Goal: Communication & Community: Participate in discussion

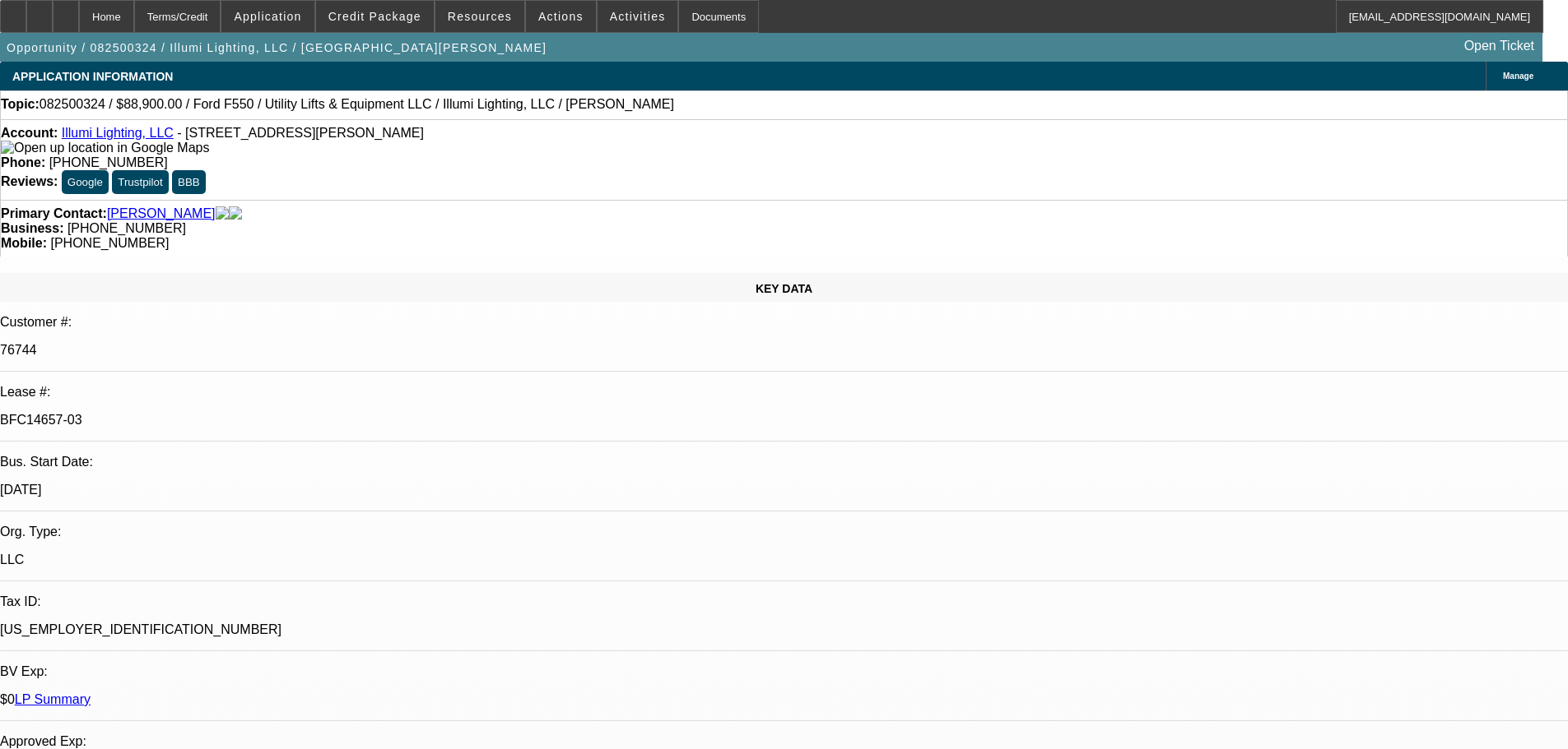
select select "0"
select select "3"
select select "0"
select select "6"
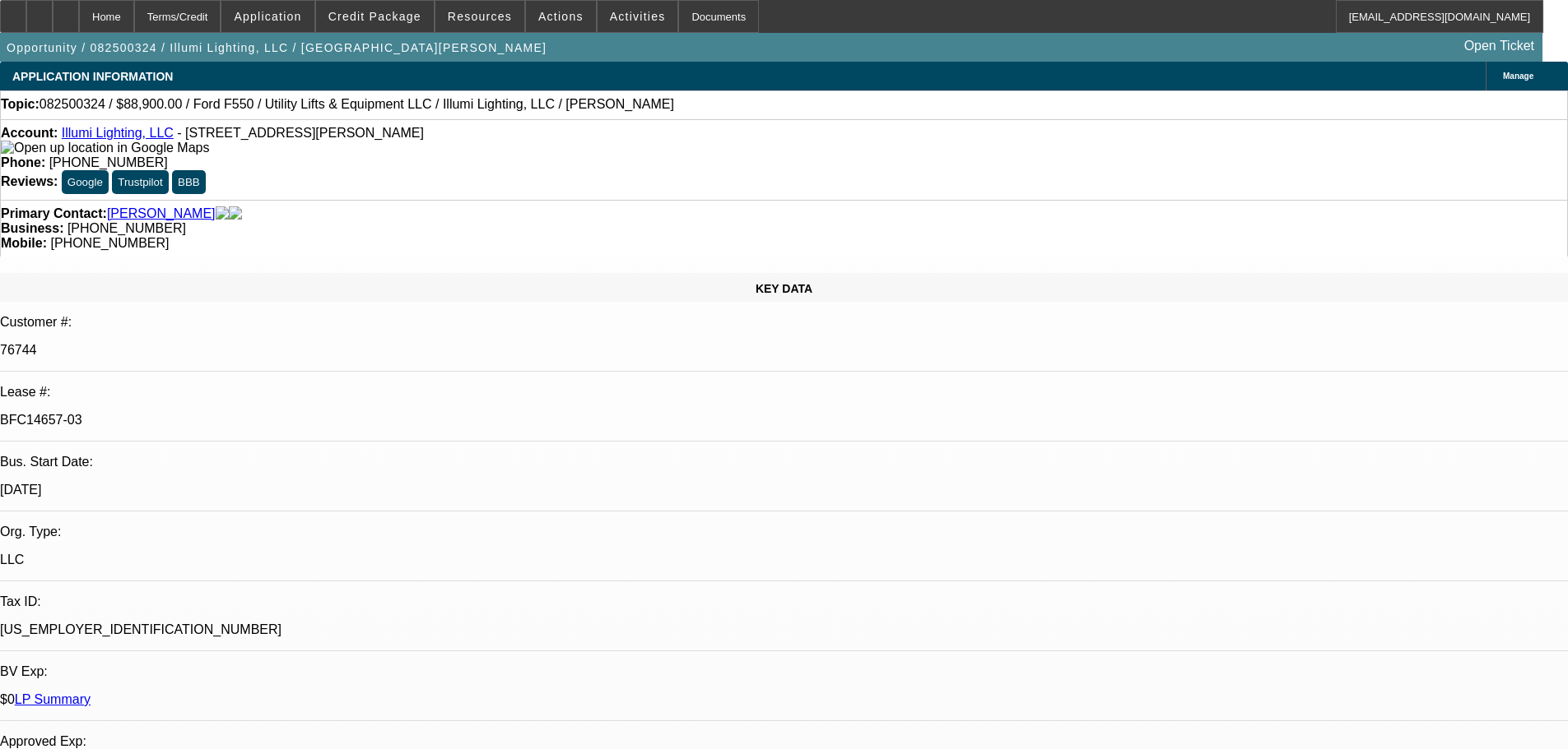
select select "0"
select select "3"
select select "0"
select select "6"
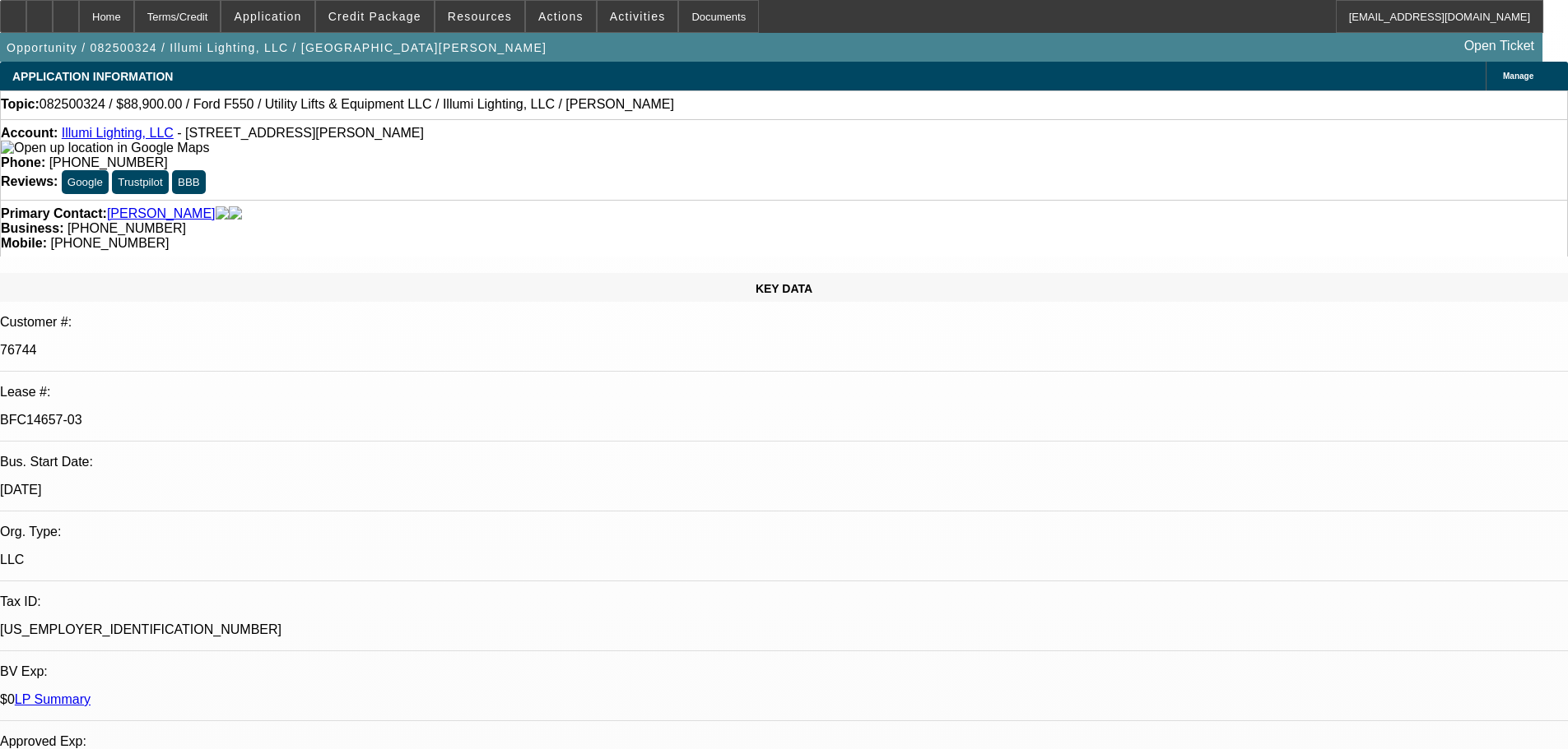
select select "0"
select select "3"
select select "0"
select select "6"
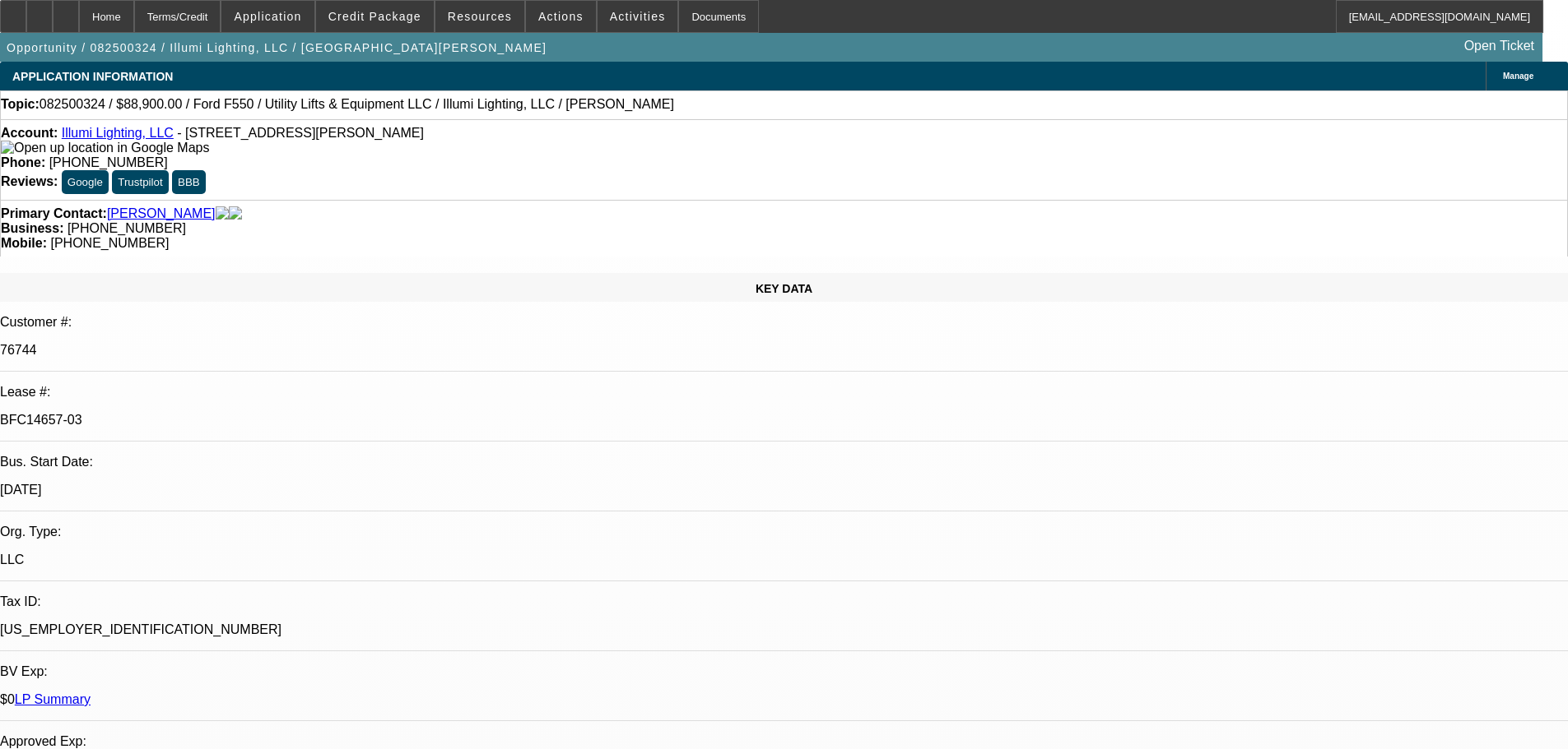
select select "0"
select select "3"
select select "0"
select select "6"
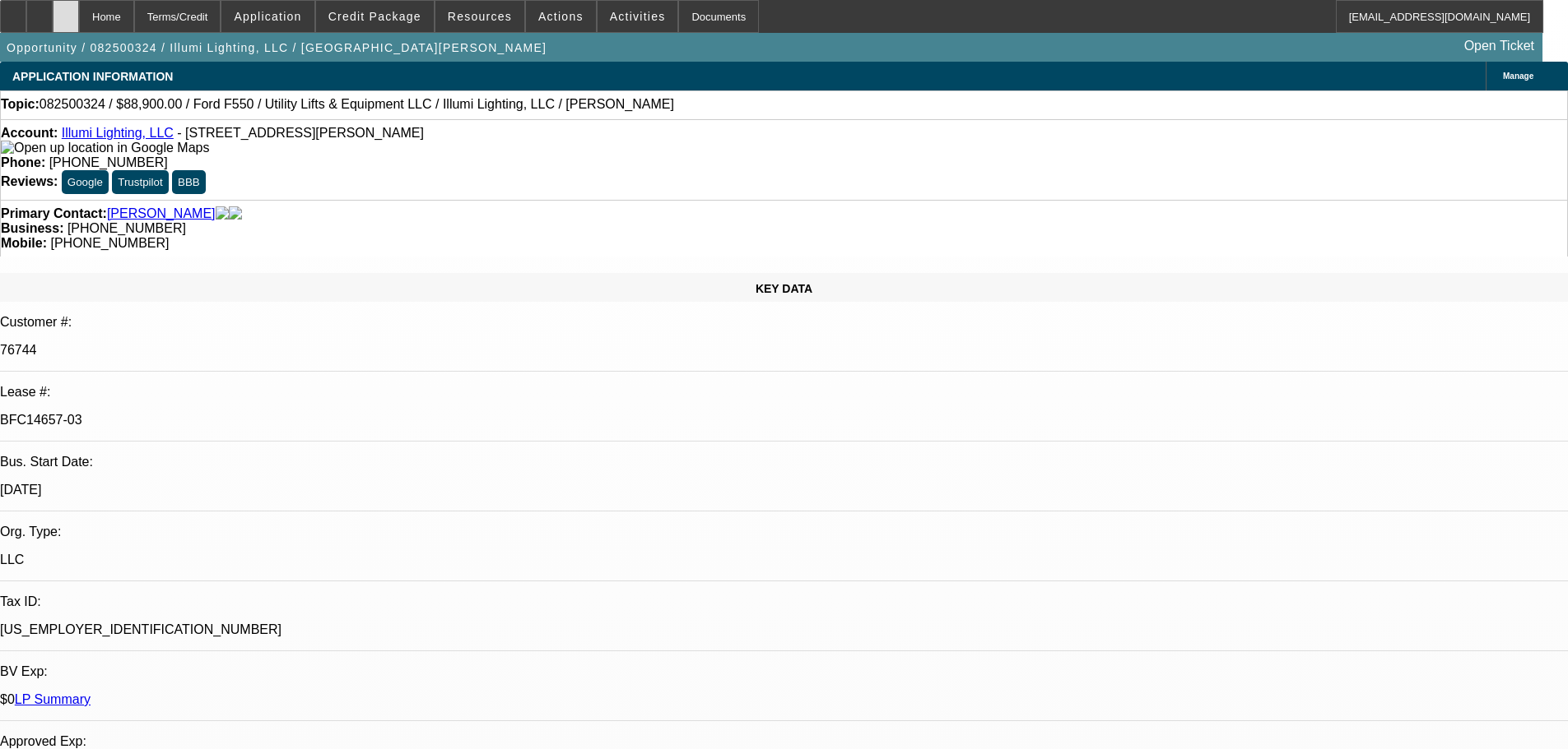
click at [79, 15] on div at bounding box center [65, 16] width 27 height 33
select select "0"
select select "3"
select select "0"
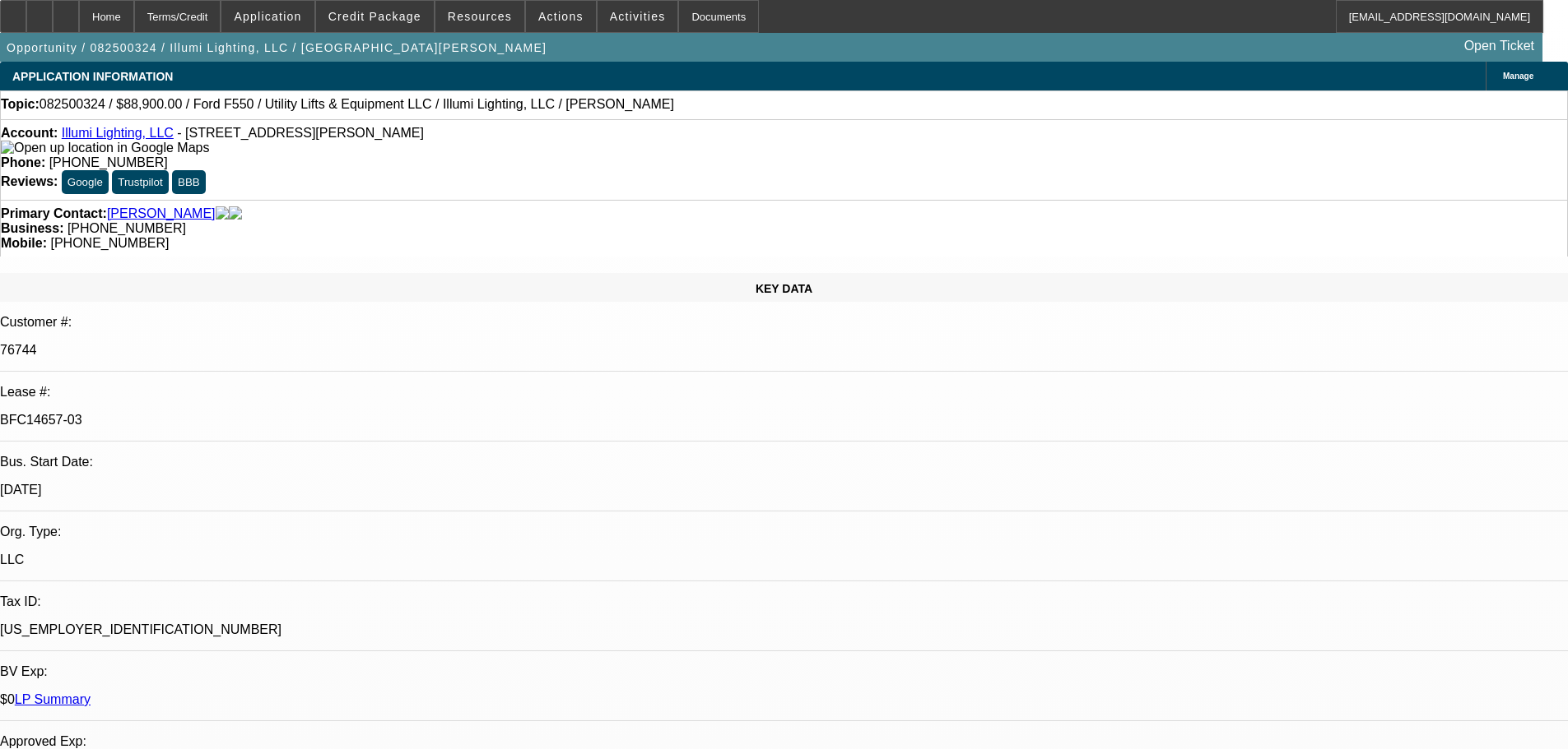
select select "6"
select select "0"
select select "3"
select select "0"
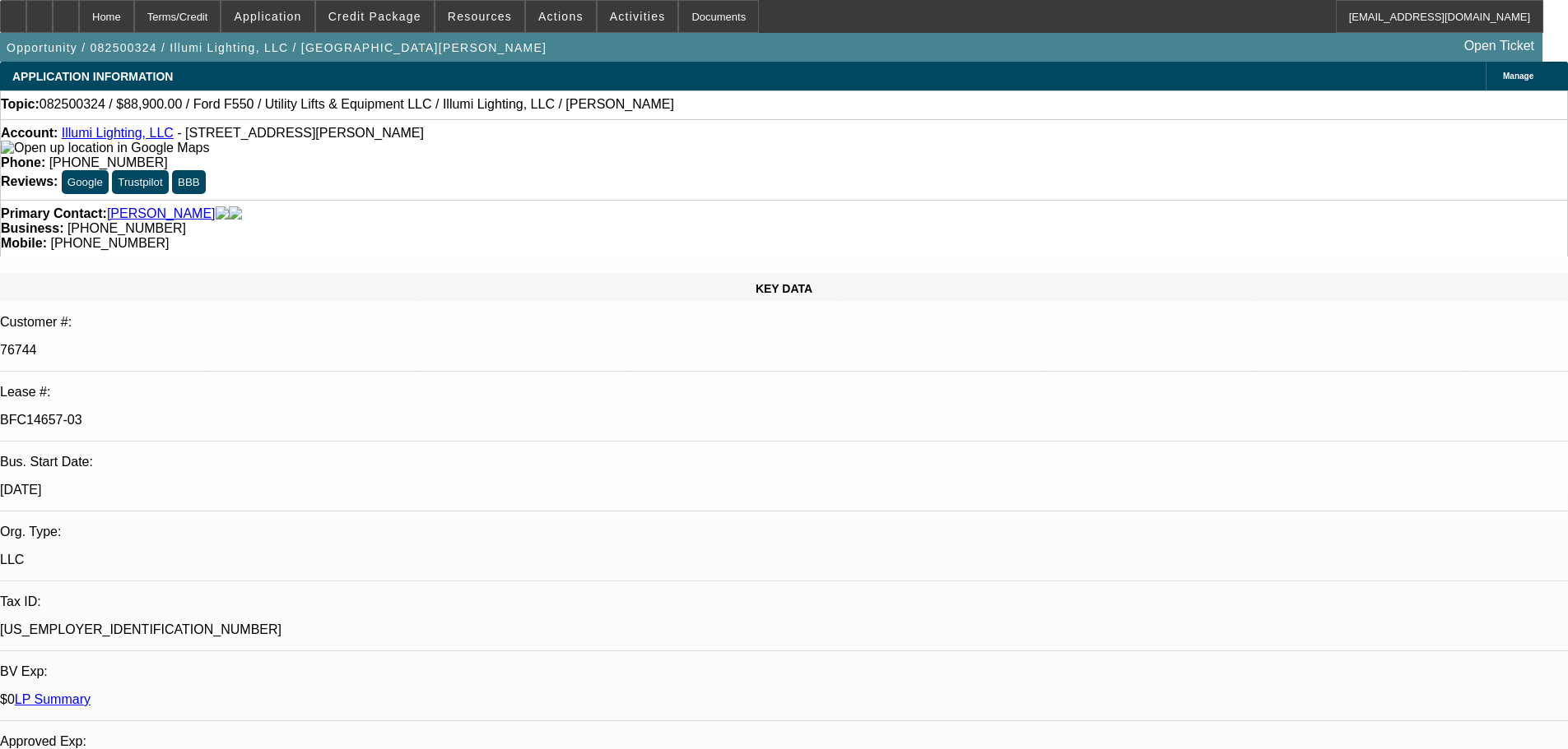
select select "6"
select select "0"
select select "3"
select select "0"
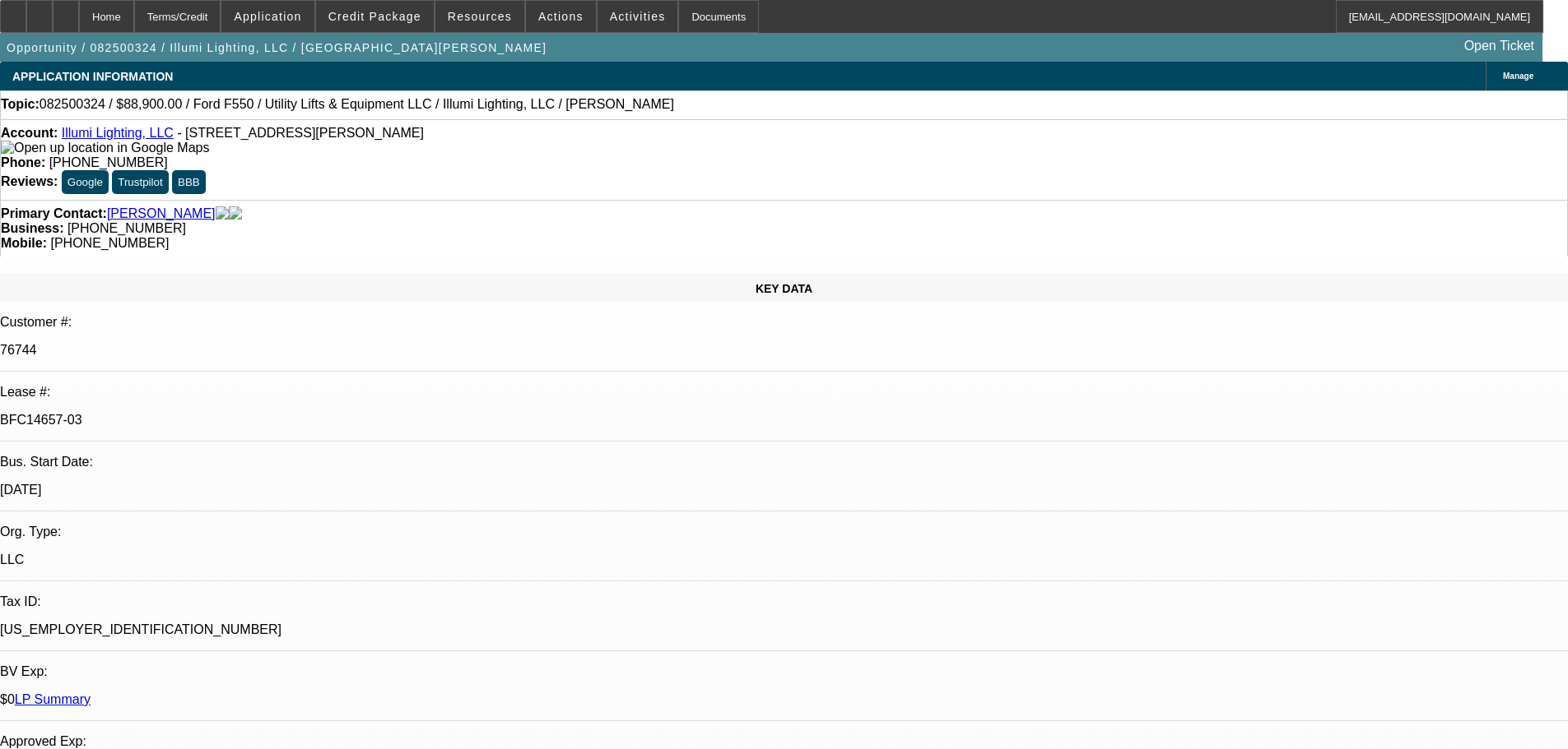
select select "6"
select select "0"
select select "3"
select select "0"
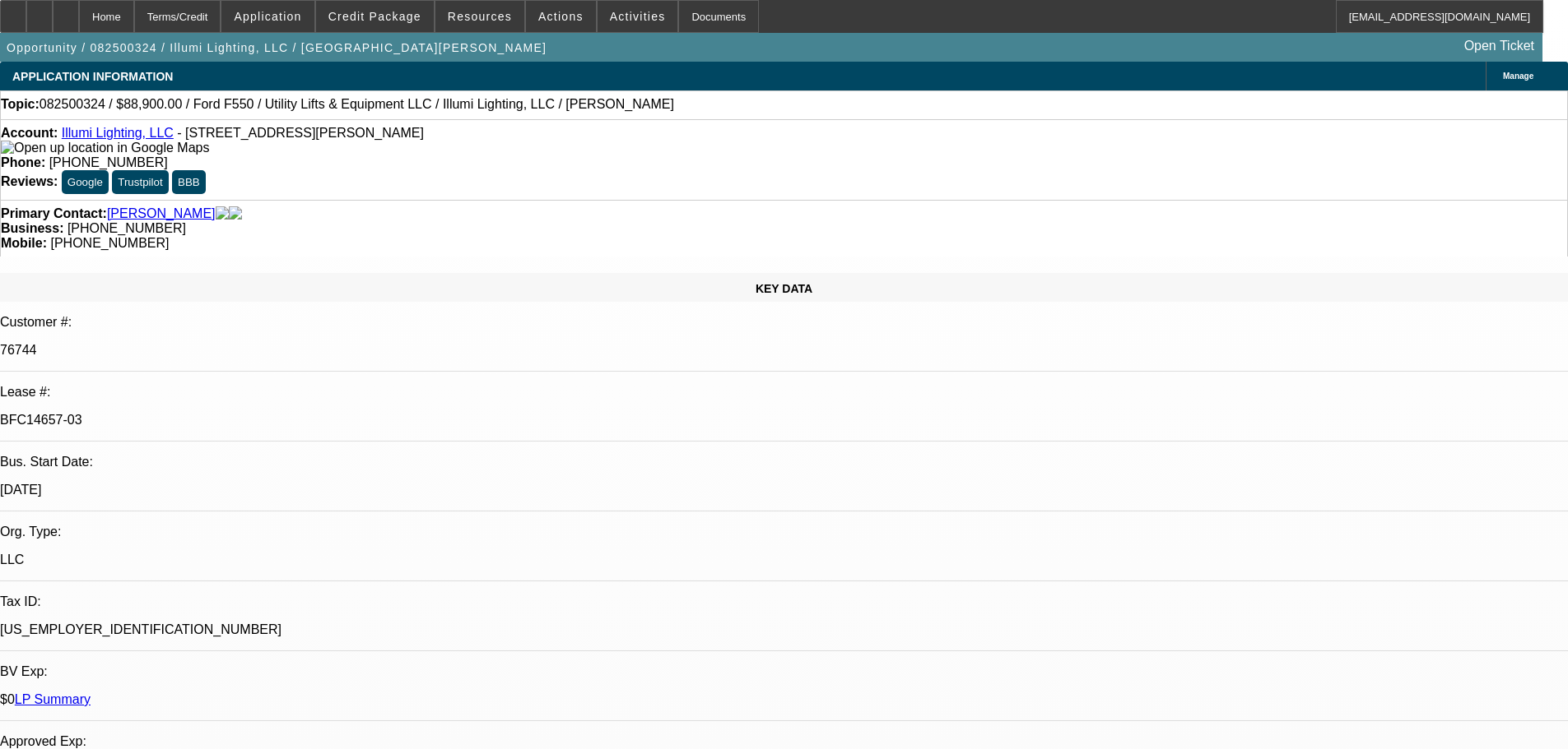
select select "6"
click at [493, 200] on div "Primary Contact: Lovegrove, Jennifer Business: (720) 428-8931 Mobile: (612) 702…" at bounding box center [784, 228] width 1568 height 57
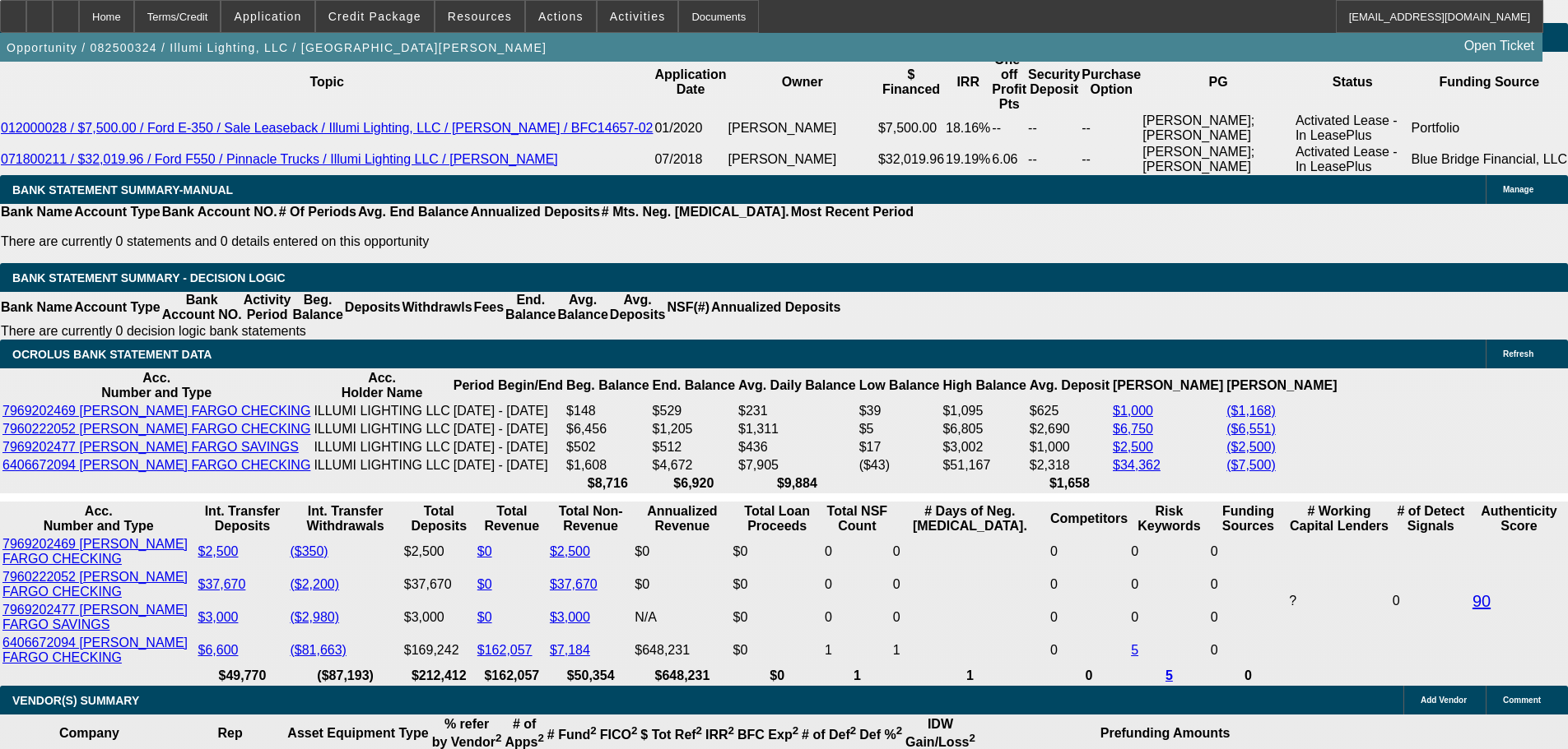
drag, startPoint x: 514, startPoint y: 543, endPoint x: 832, endPoint y: 577, distance: 319.8
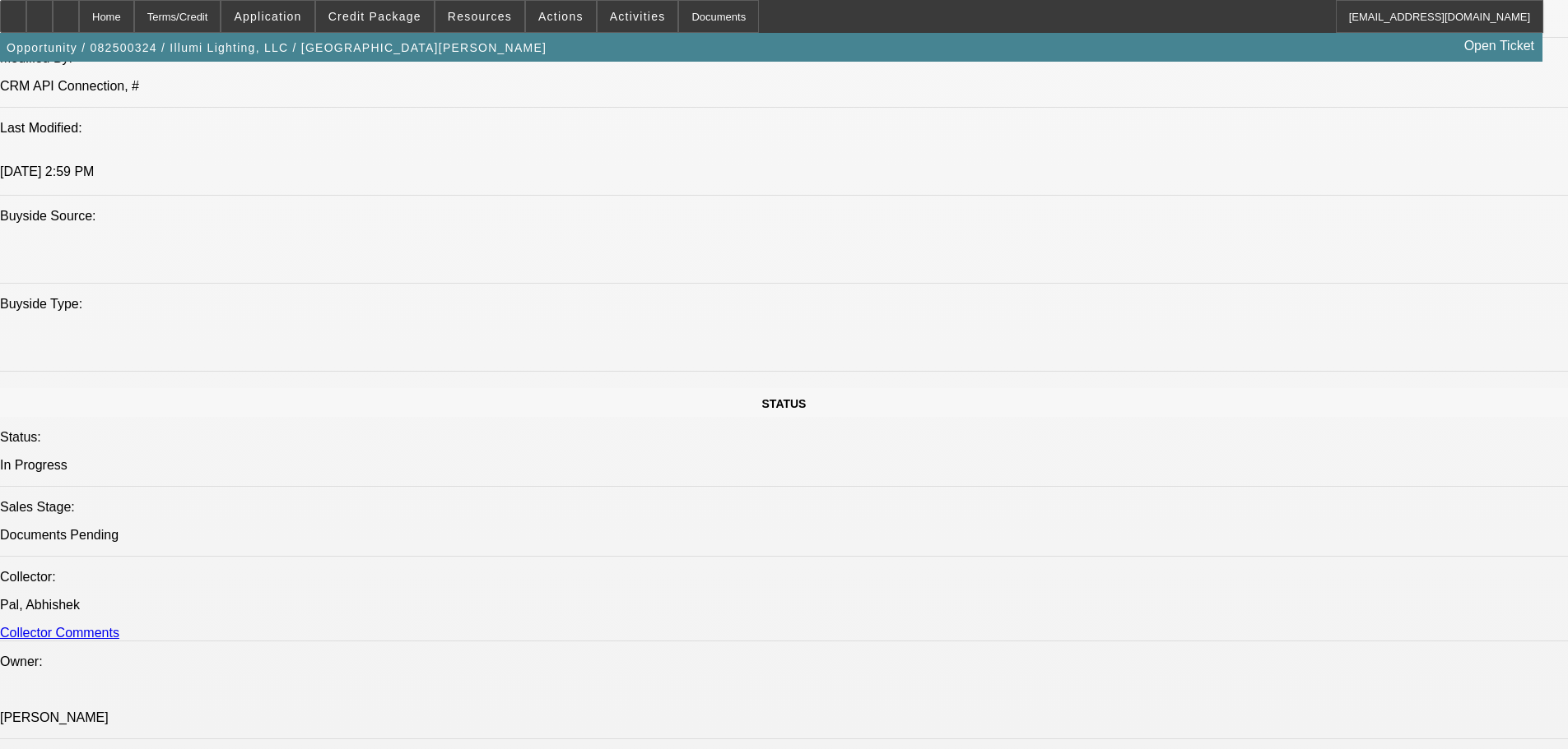
drag, startPoint x: 958, startPoint y: 606, endPoint x: 963, endPoint y: 422, distance: 184.1
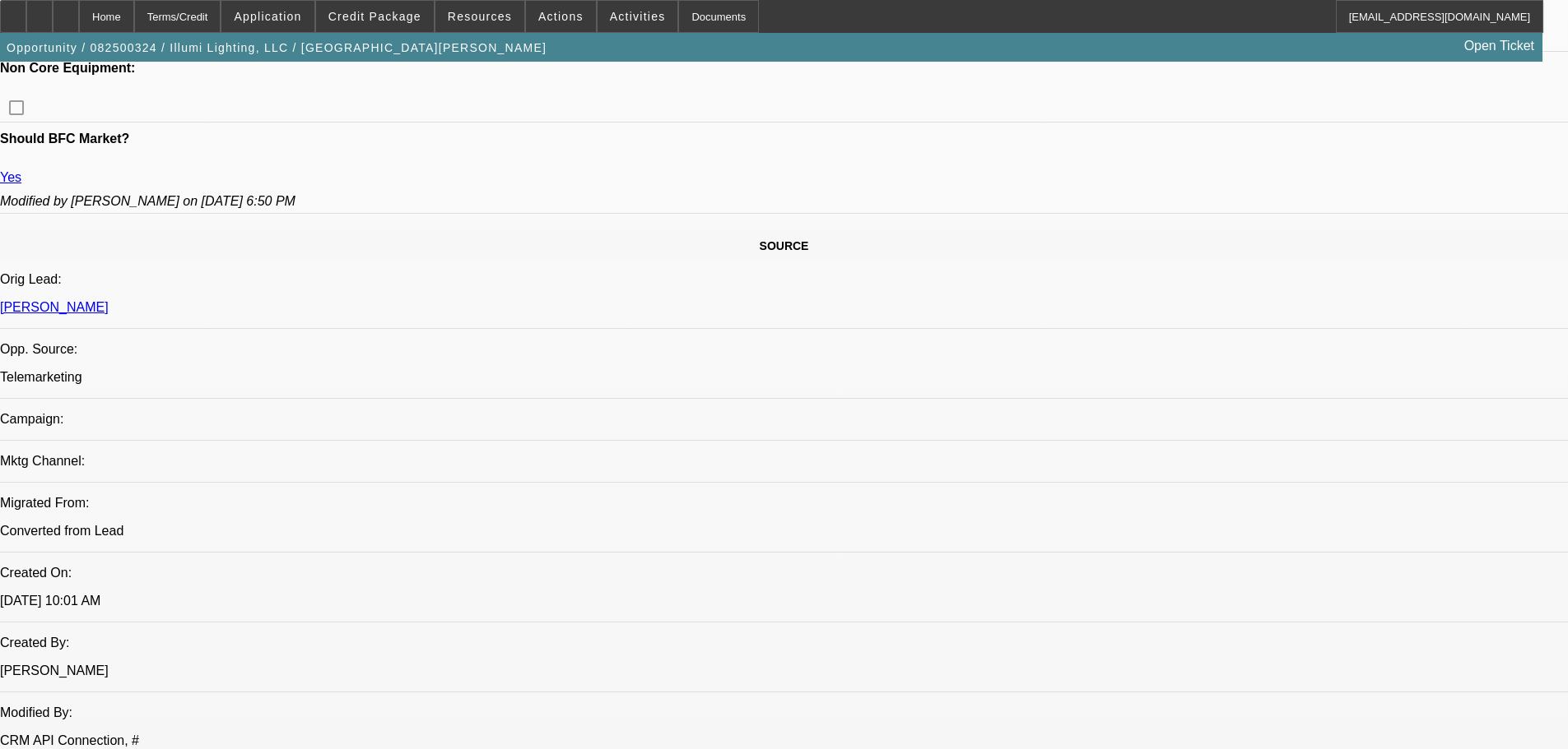
scroll to position [770, 0]
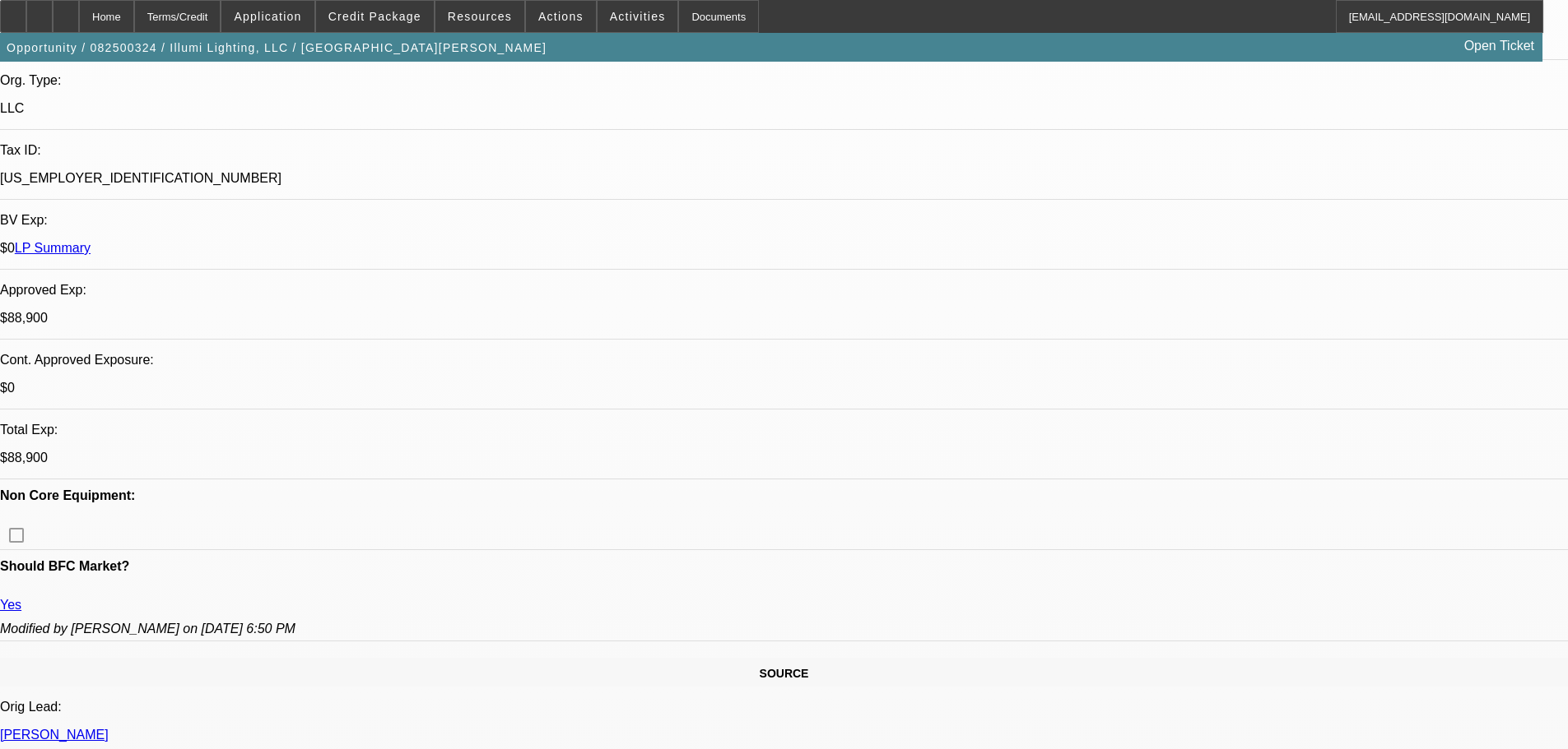
drag, startPoint x: 372, startPoint y: 517, endPoint x: 357, endPoint y: 302, distance: 215.5
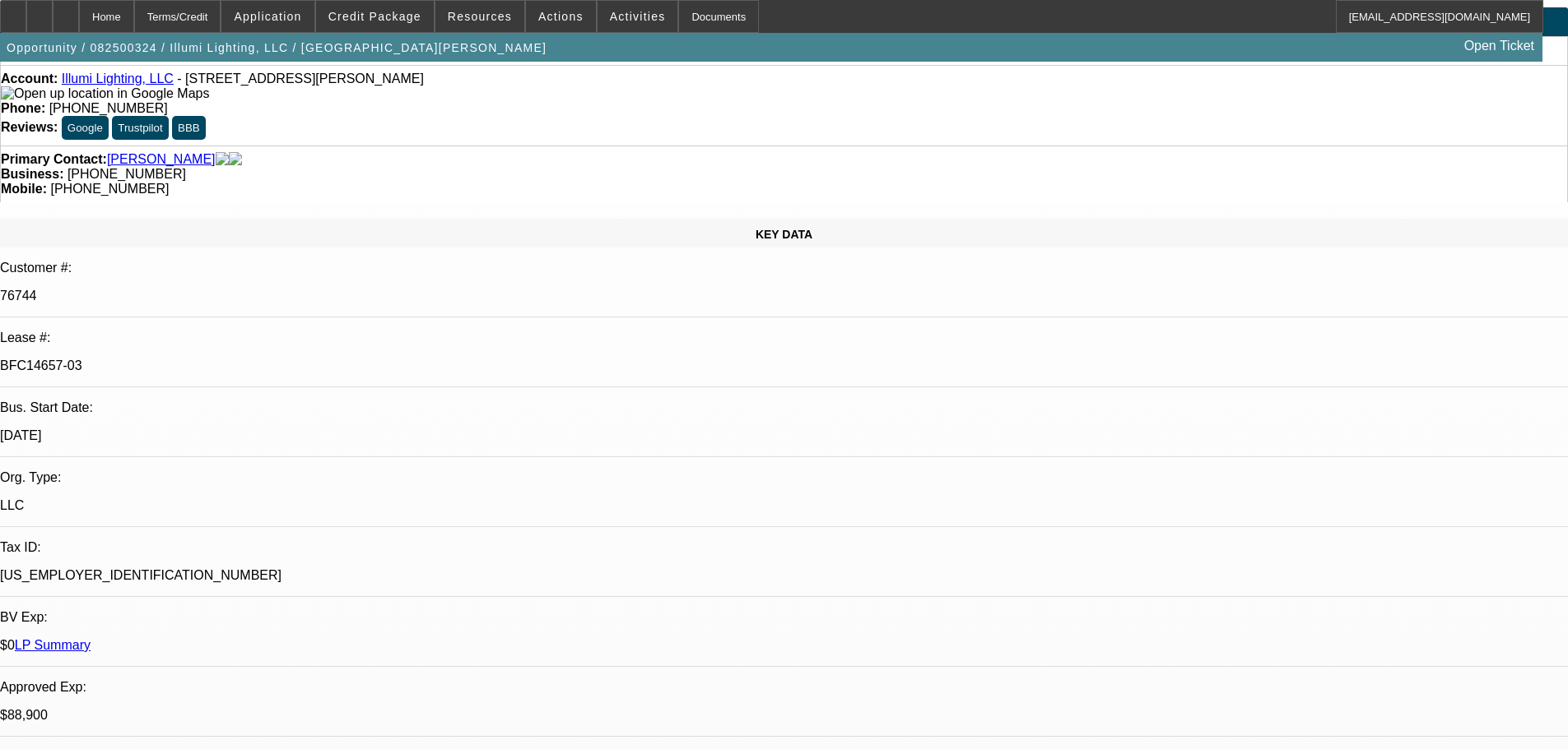
scroll to position [0, 0]
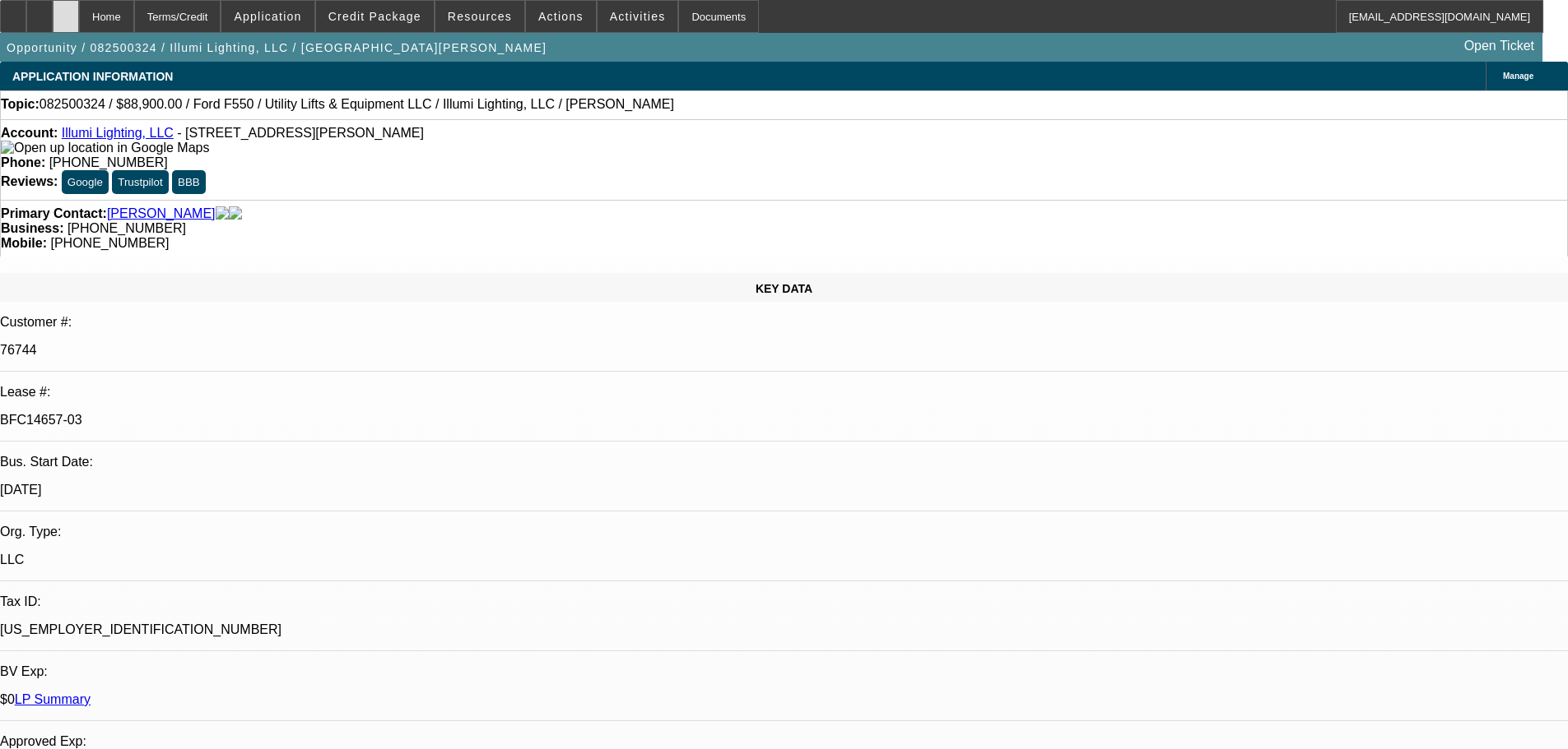
drag, startPoint x: 101, startPoint y: 25, endPoint x: 958, endPoint y: 174, distance: 869.9
click at [79, 25] on div at bounding box center [65, 16] width 27 height 33
select select "0"
select select "3"
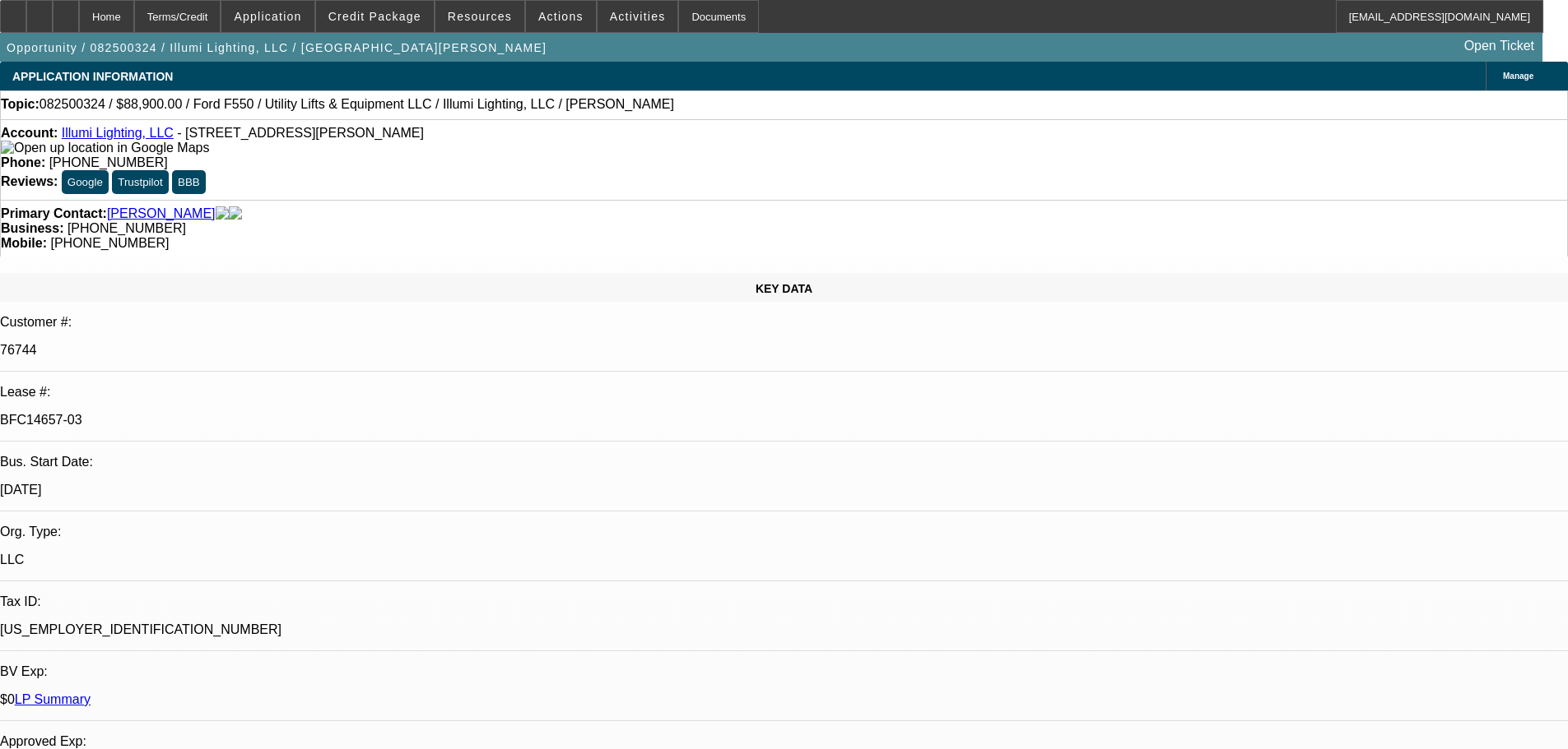
select select "0"
select select "6"
select select "0"
select select "3"
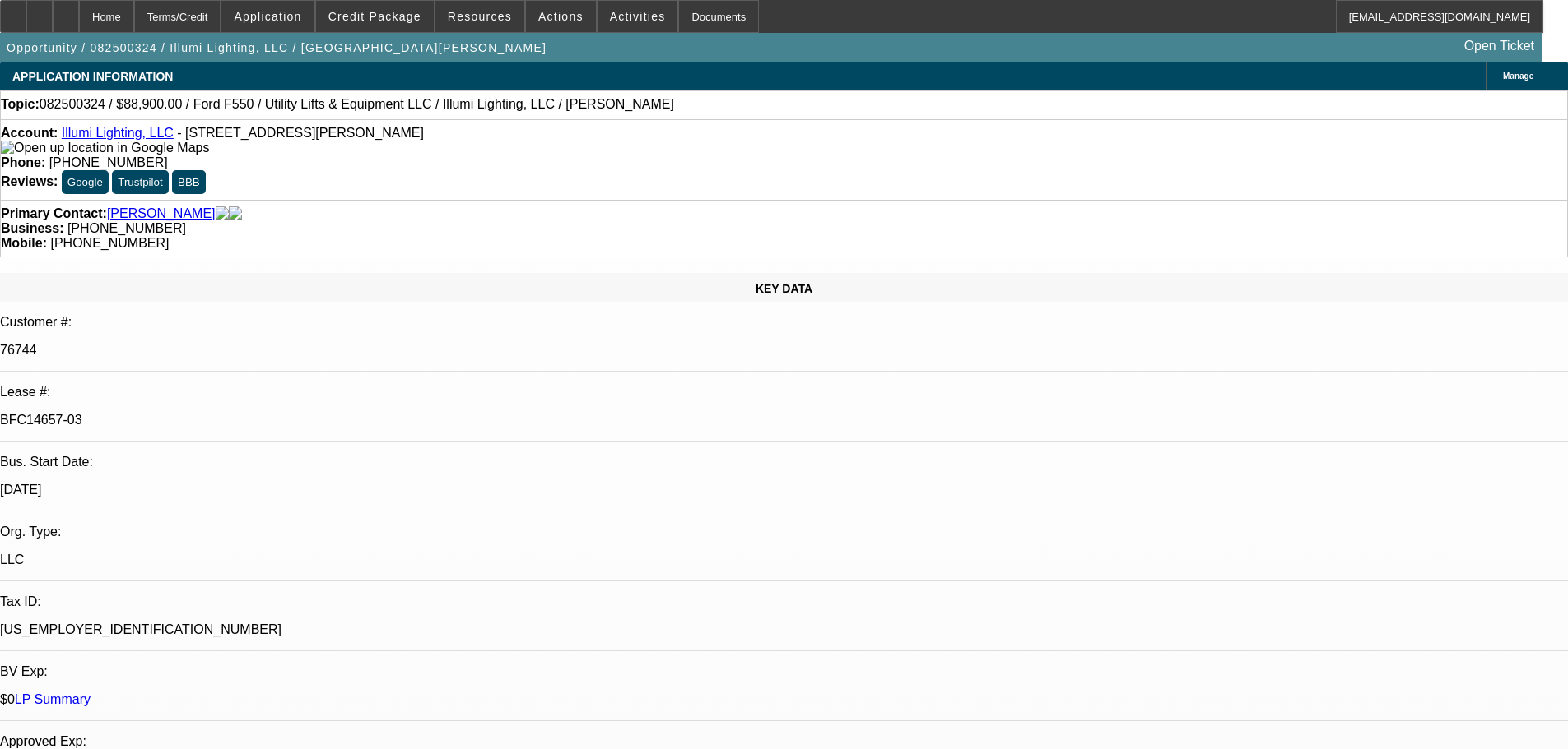
select select "0"
select select "6"
select select "0"
select select "3"
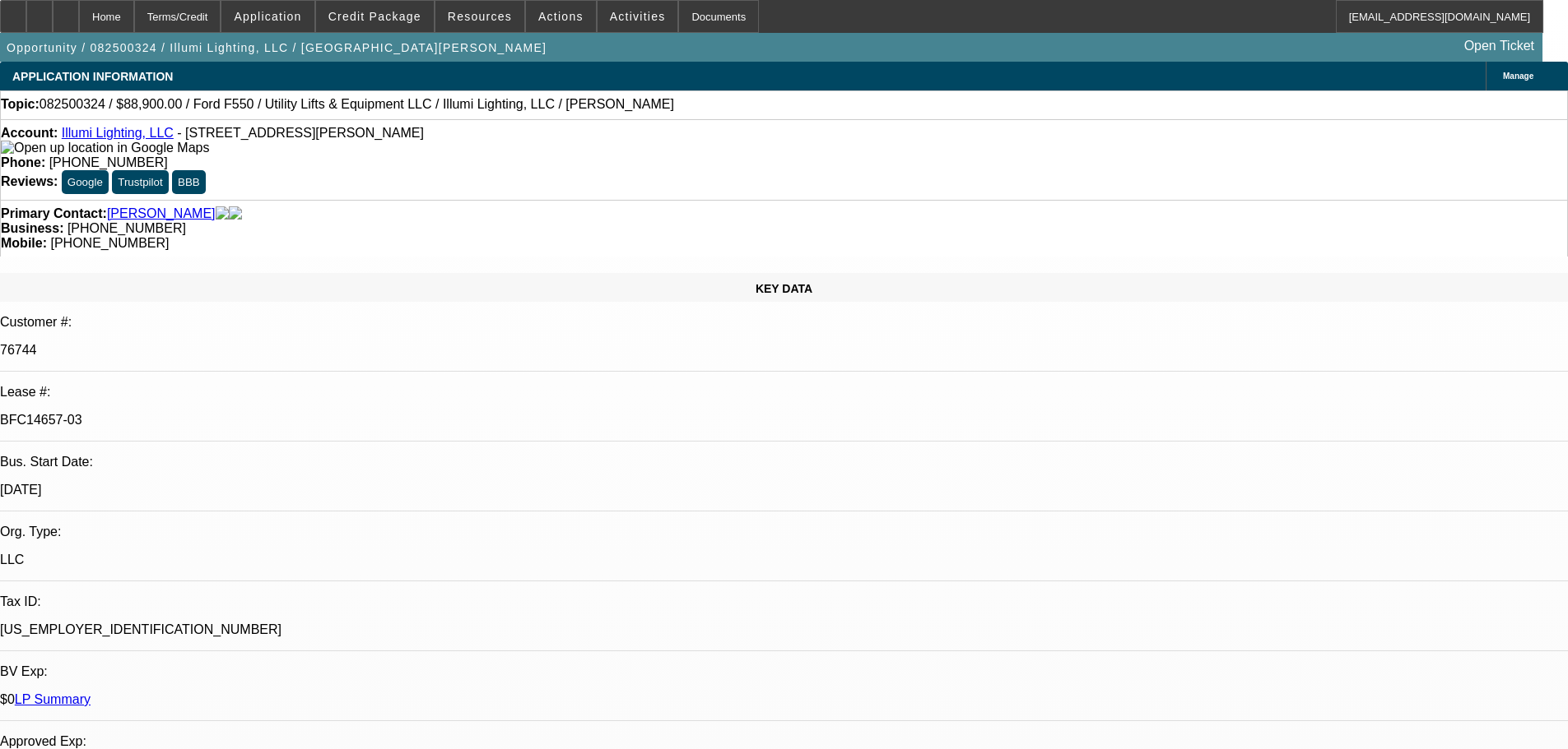
select select "0"
select select "6"
select select "0"
select select "3"
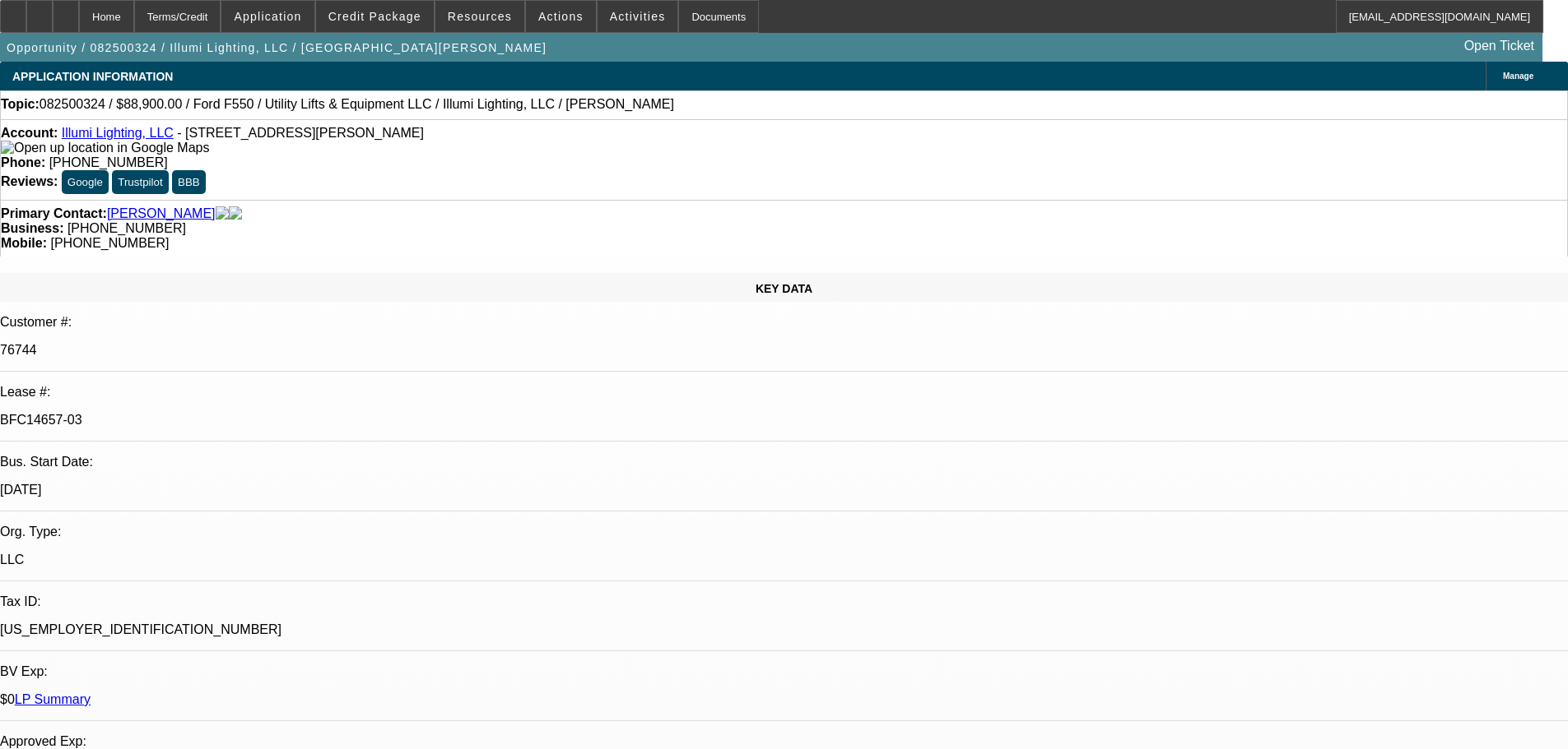
select select "0"
select select "6"
drag, startPoint x: 1347, startPoint y: 187, endPoint x: 1332, endPoint y: 180, distance: 16.6
